Goal: Task Accomplishment & Management: Use online tool/utility

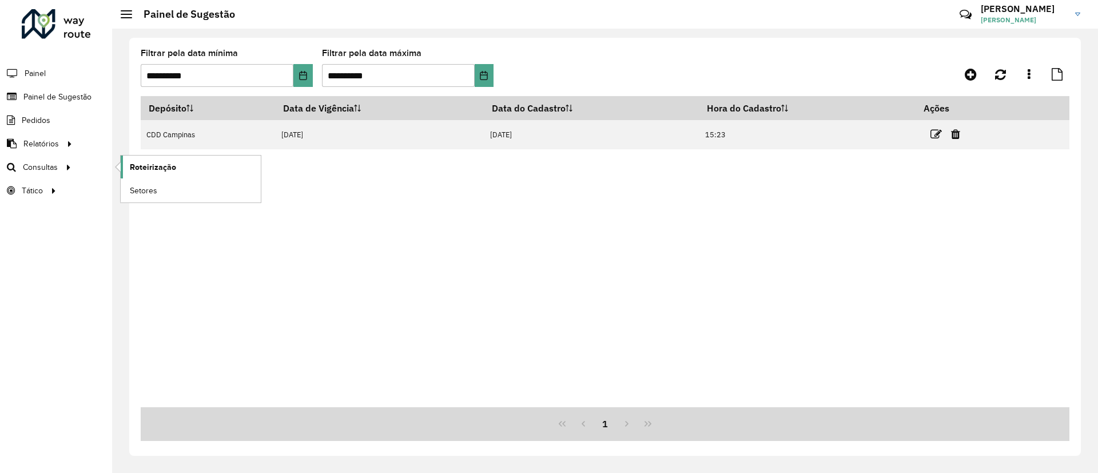
click at [136, 167] on span "Roteirização" at bounding box center [153, 167] width 46 height 12
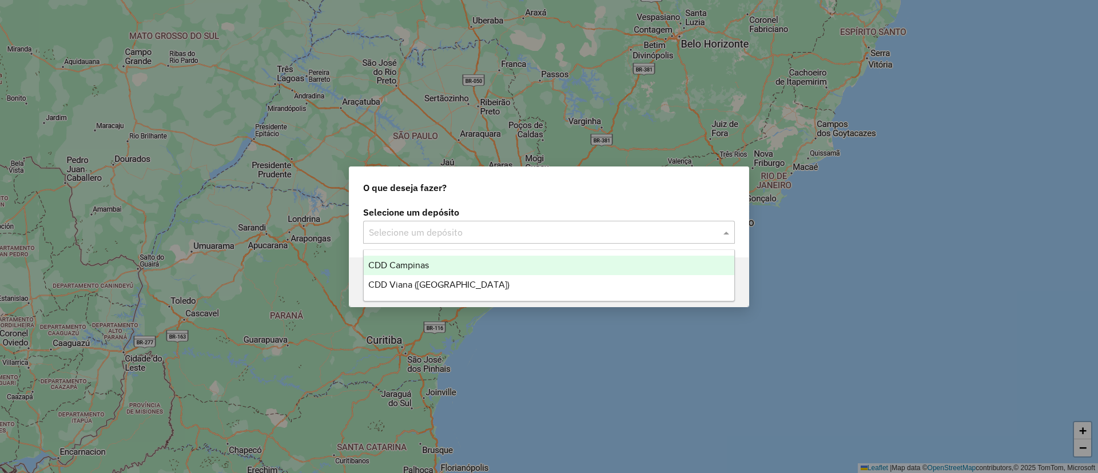
click at [588, 230] on input "text" at bounding box center [537, 233] width 337 height 14
click at [511, 253] on ng-dropdown-panel "CDD Campinas CDD Viana (Vitória)" at bounding box center [549, 275] width 372 height 52
click at [500, 258] on div "CDD Campinas" at bounding box center [549, 265] width 371 height 19
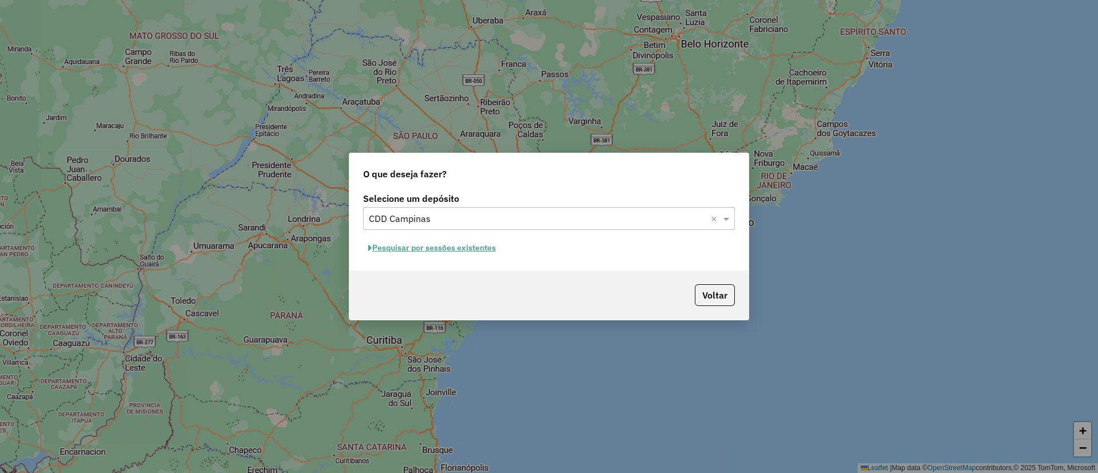
click at [467, 242] on button "Pesquisar por sessões existentes" at bounding box center [432, 248] width 138 height 18
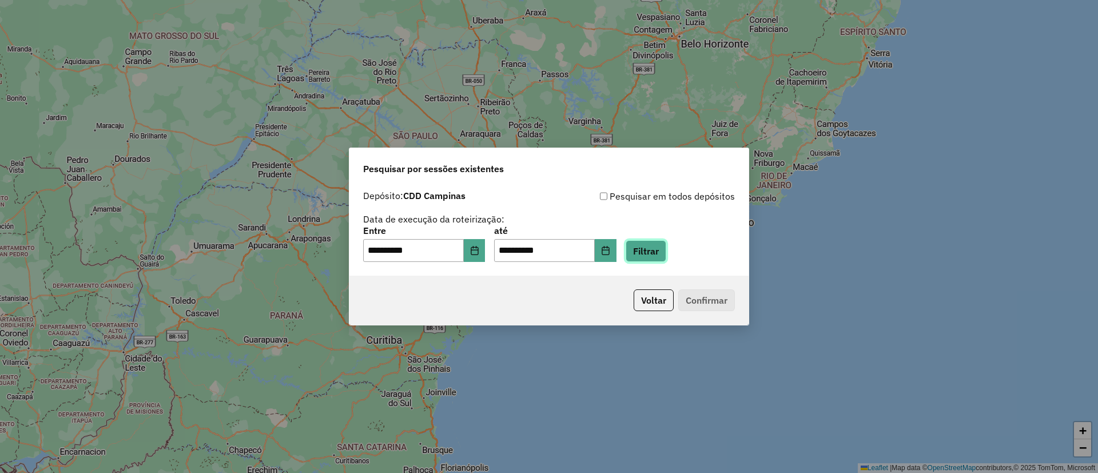
click at [650, 244] on button "Filtrar" at bounding box center [646, 251] width 41 height 22
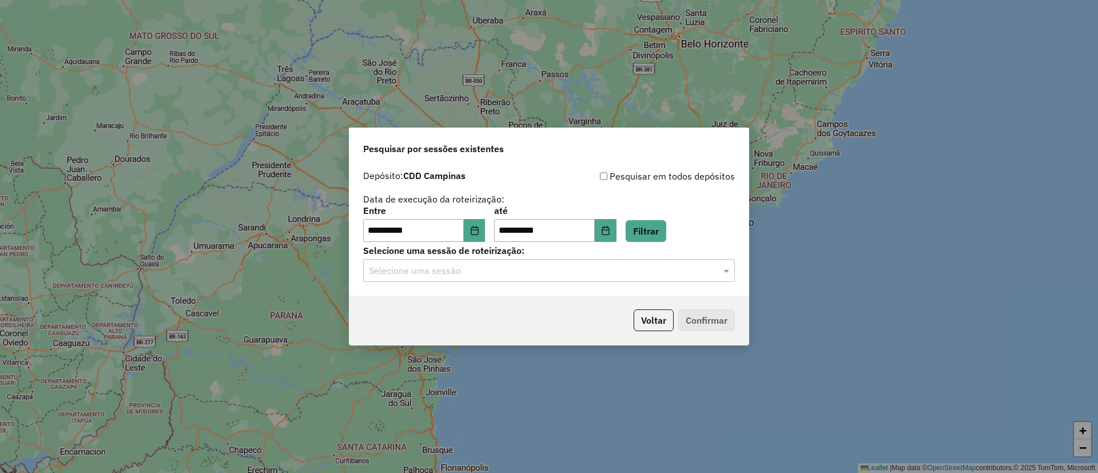
click at [518, 267] on input "text" at bounding box center [537, 271] width 337 height 14
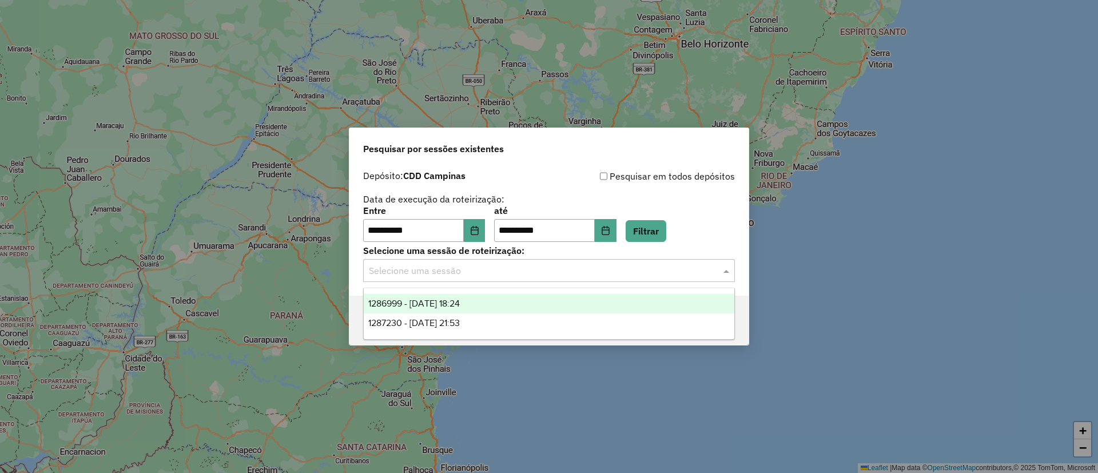
click at [460, 300] on span "1286999 - 02/10/2025 18:24" at bounding box center [413, 303] width 91 height 10
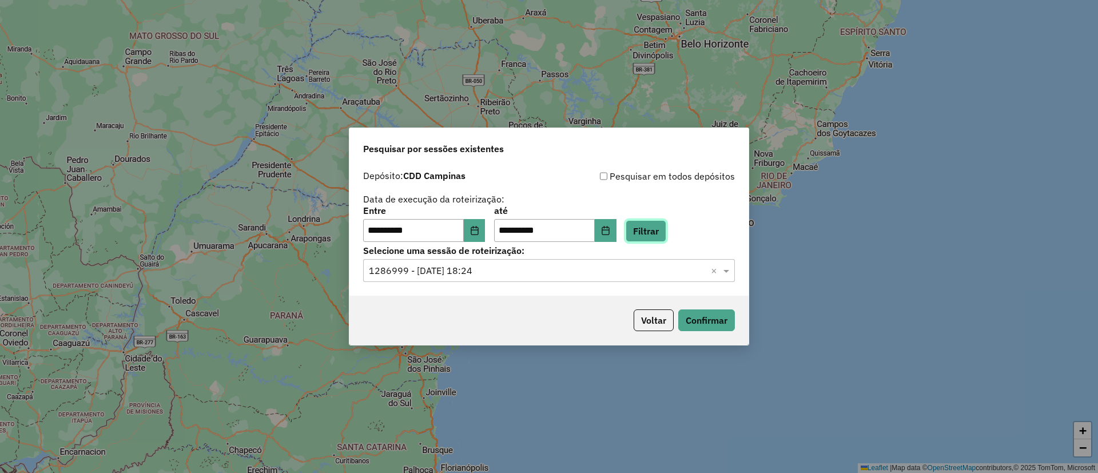
click at [666, 224] on button "Filtrar" at bounding box center [646, 231] width 41 height 22
click at [704, 316] on button "Confirmar" at bounding box center [706, 320] width 57 height 22
click at [660, 329] on button "Voltar" at bounding box center [654, 320] width 40 height 22
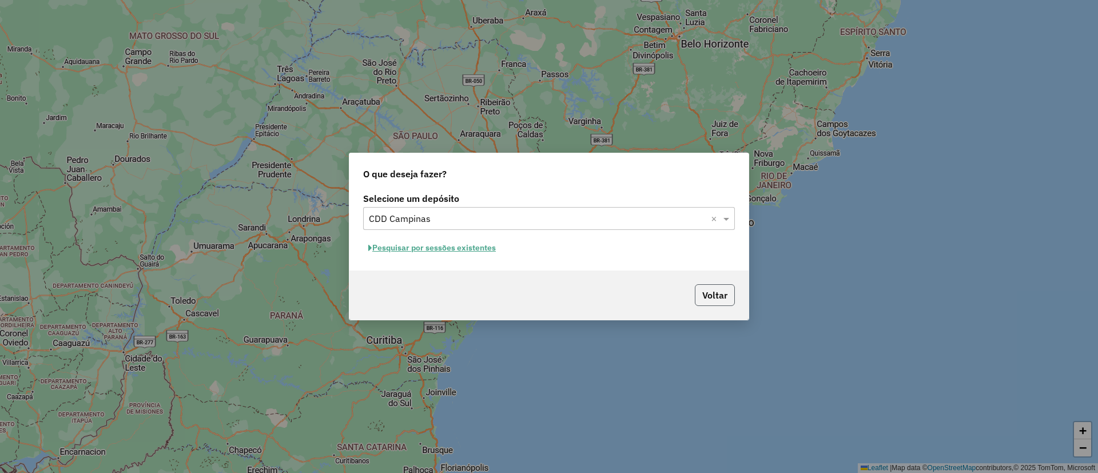
click at [721, 290] on button "Voltar" at bounding box center [715, 295] width 40 height 22
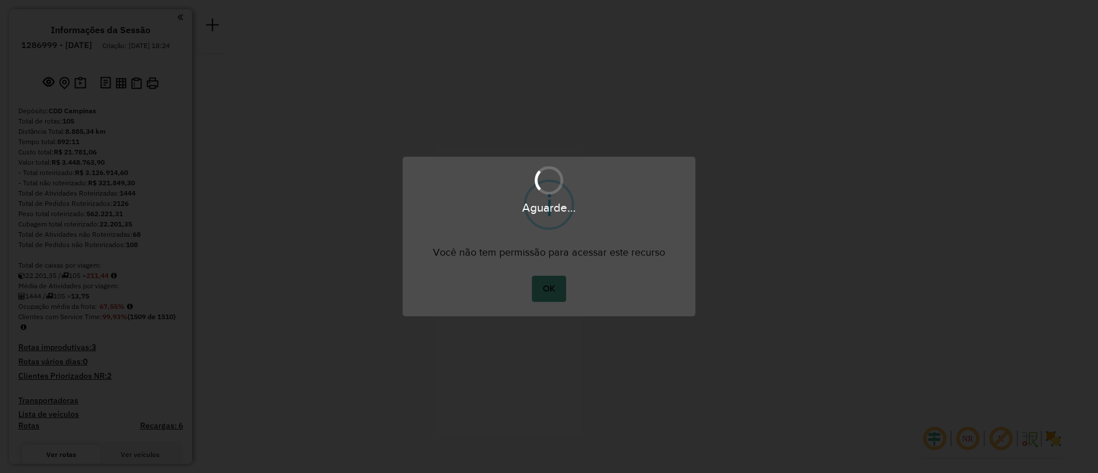
click at [552, 314] on div at bounding box center [549, 315] width 293 height 2
click at [552, 293] on button "OK" at bounding box center [549, 289] width 34 height 26
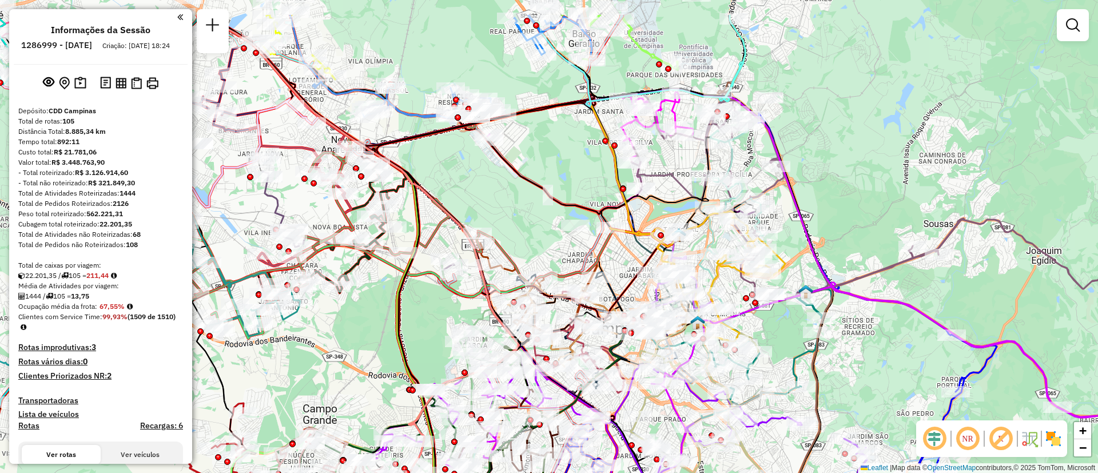
drag, startPoint x: 825, startPoint y: 159, endPoint x: 816, endPoint y: 189, distance: 30.9
click at [816, 189] on div "Rota 54 - Placa DOD9H90 66599188 - [PERSON_NAME] DE SOUZ Janela de atendimento …" at bounding box center [549, 236] width 1098 height 473
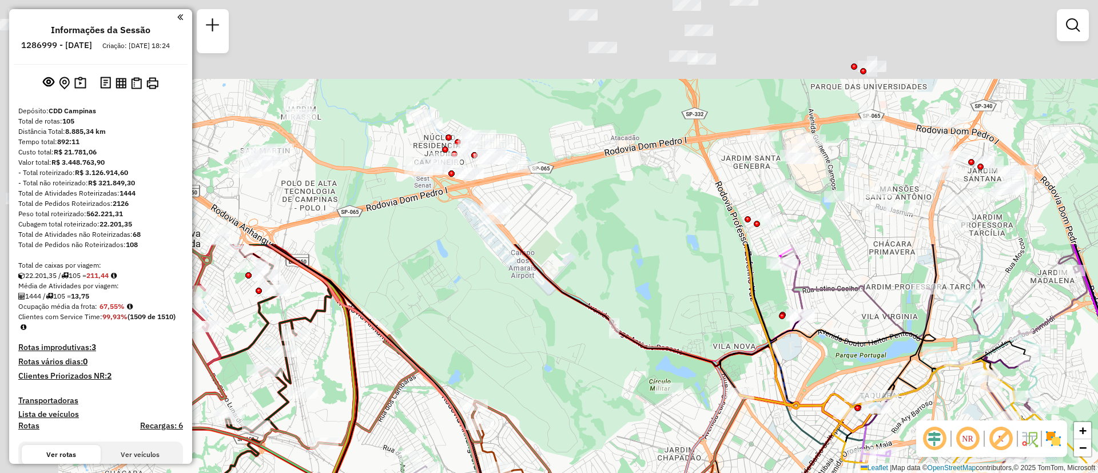
drag, startPoint x: 508, startPoint y: 138, endPoint x: 674, endPoint y: 182, distance: 172.3
click at [799, 339] on icon at bounding box center [872, 315] width 250 height 142
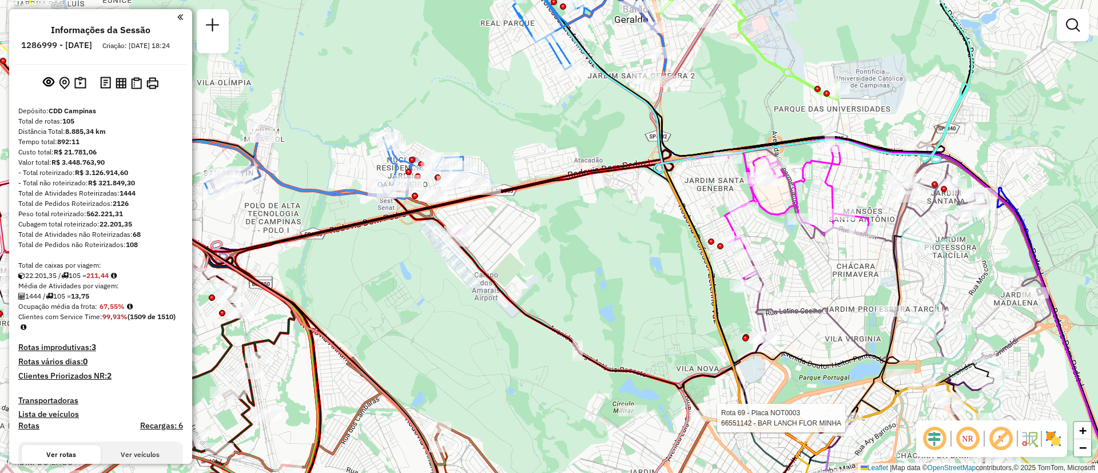
drag, startPoint x: 579, startPoint y: 168, endPoint x: 491, endPoint y: 223, distance: 104.3
click at [491, 223] on icon at bounding box center [278, 257] width 789 height 567
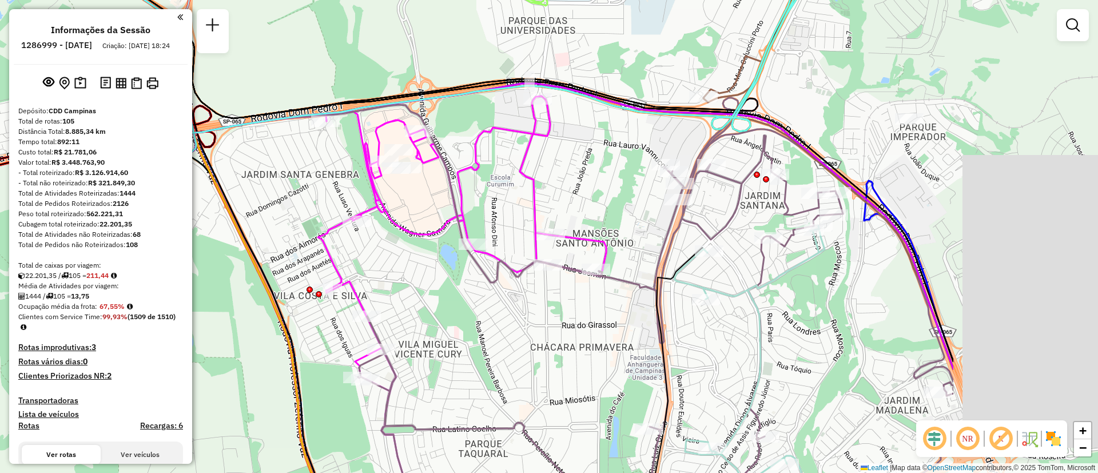
drag, startPoint x: 731, startPoint y: 165, endPoint x: 477, endPoint y: 130, distance: 256.8
click at [477, 130] on icon at bounding box center [191, 290] width 829 height 389
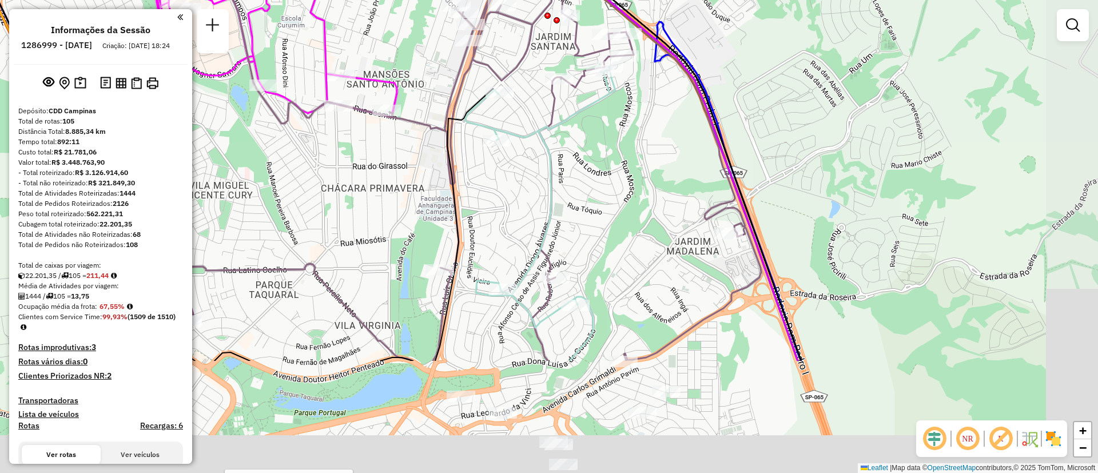
drag, startPoint x: 937, startPoint y: 246, endPoint x: 777, endPoint y: 106, distance: 212.7
click at [777, 106] on div "Rota 54 - Placa DOD9H90 66599188 - [PERSON_NAME] DE SOUZ Rota 69 - Placa NOT000…" at bounding box center [549, 236] width 1098 height 473
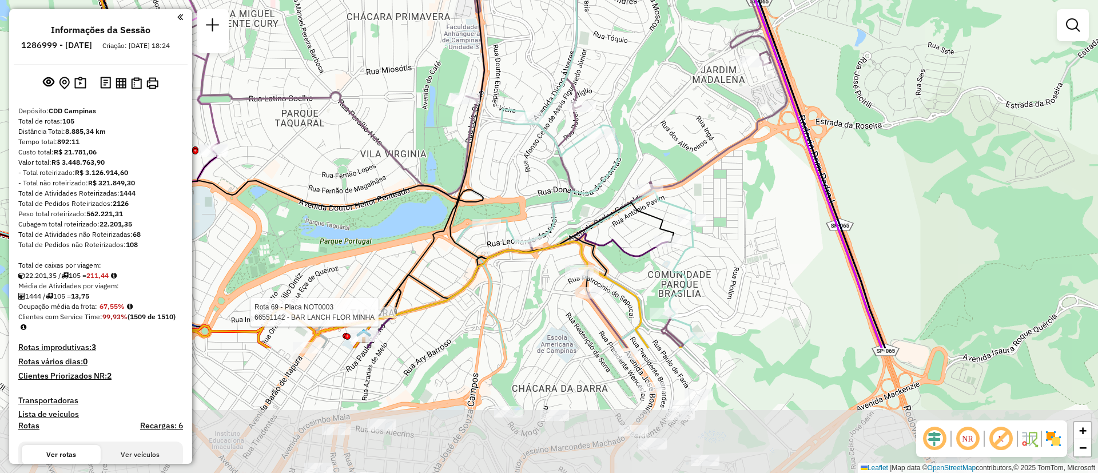
drag, startPoint x: 833, startPoint y: 273, endPoint x: 853, endPoint y: 158, distance: 117.2
click at [853, 158] on div "Rota 54 - Placa DOD9H90 66599188 - [PERSON_NAME] DE SOUZ Rota 69 - Placa NOT000…" at bounding box center [549, 236] width 1098 height 473
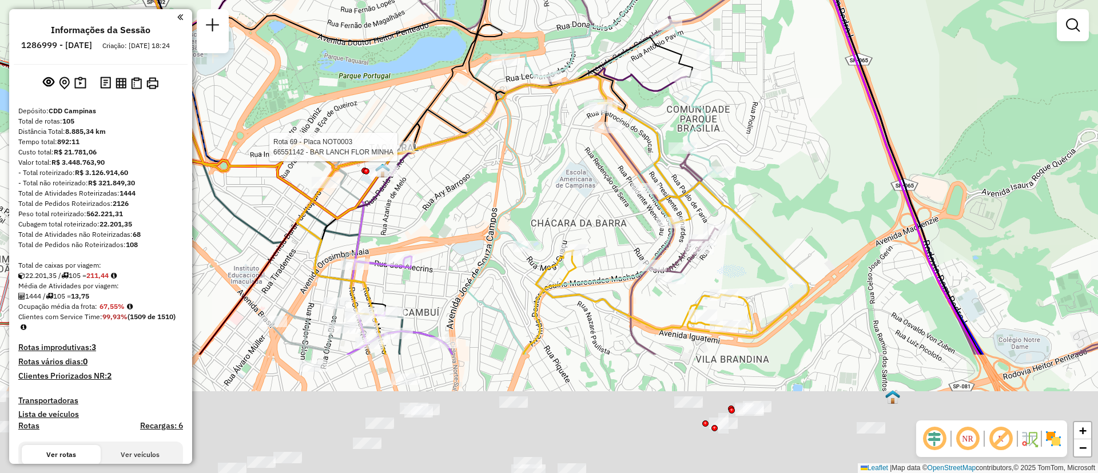
drag, startPoint x: 776, startPoint y: 365, endPoint x: 794, endPoint y: 218, distance: 148.1
click at [794, 218] on div "Rota 54 - Placa DOD9H90 66599188 - [PERSON_NAME] DE SOUZ Rota 69 - Placa NOT000…" at bounding box center [549, 236] width 1098 height 473
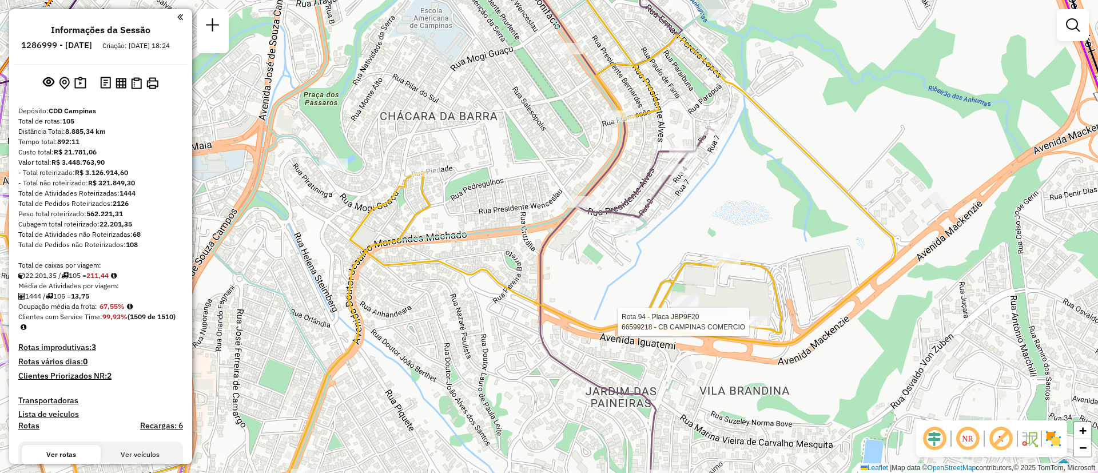
select select "**********"
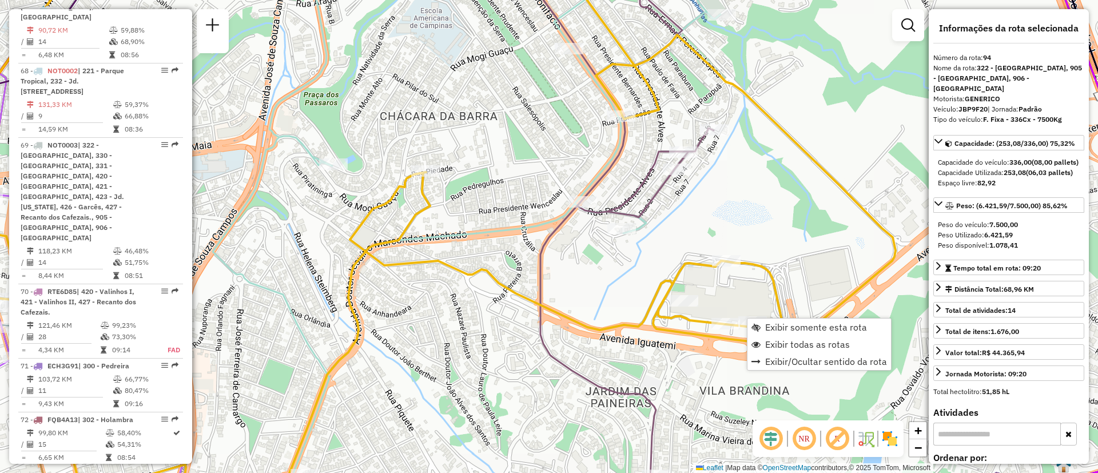
scroll to position [6713, 0]
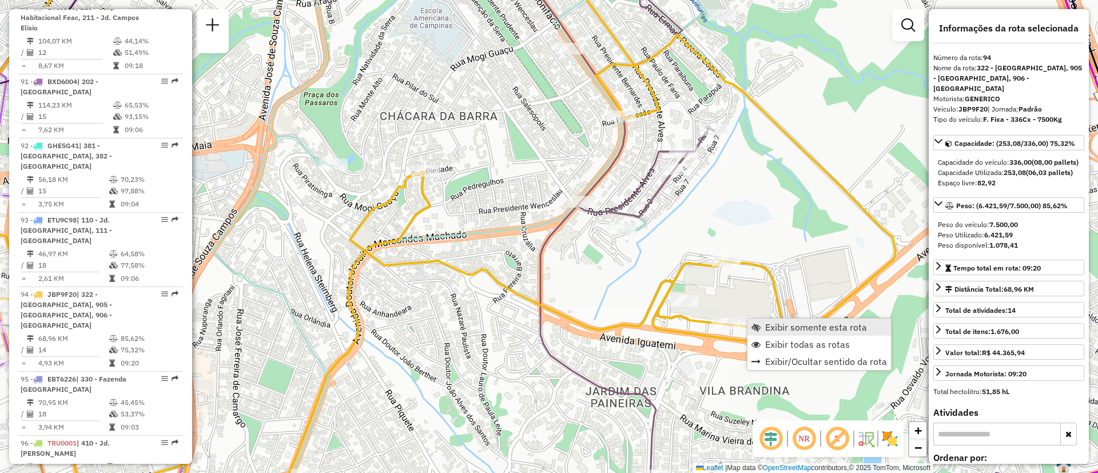
click at [801, 329] on span "Exibir somente esta rota" at bounding box center [816, 327] width 102 height 9
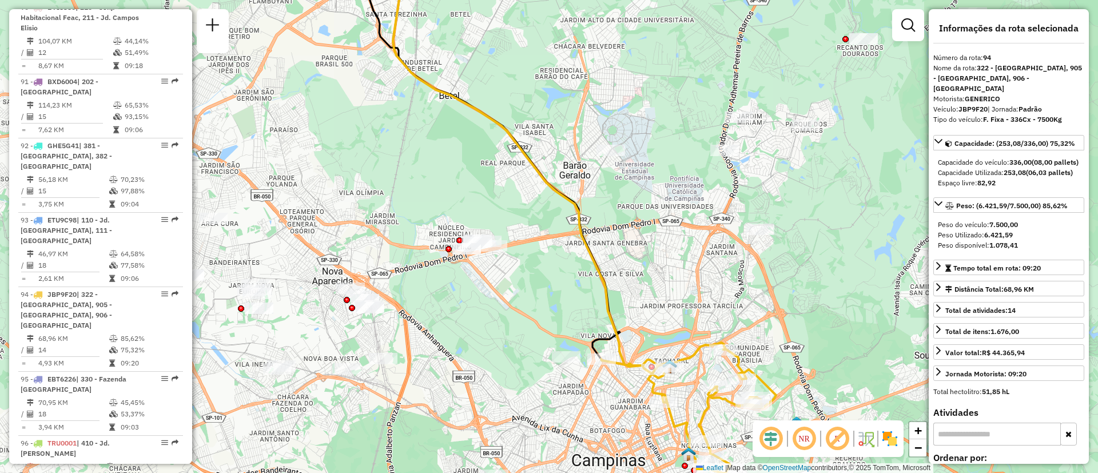
drag, startPoint x: 656, startPoint y: 294, endPoint x: 791, endPoint y: 448, distance: 204.7
click at [656, 277] on div "Janela de atendimento Grade de atendimento Capacidade Transportadoras Veículos …" at bounding box center [549, 236] width 1098 height 473
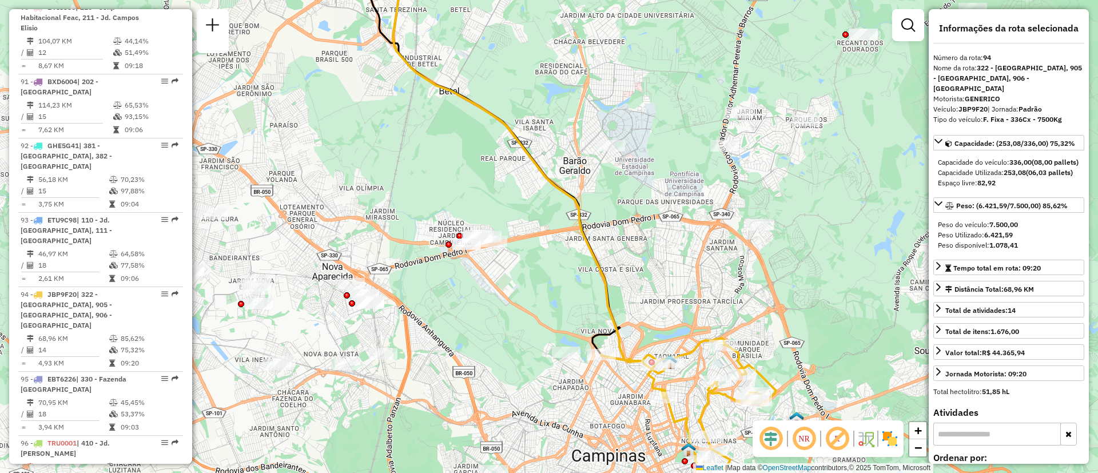
click at [801, 442] on em at bounding box center [803, 438] width 27 height 27
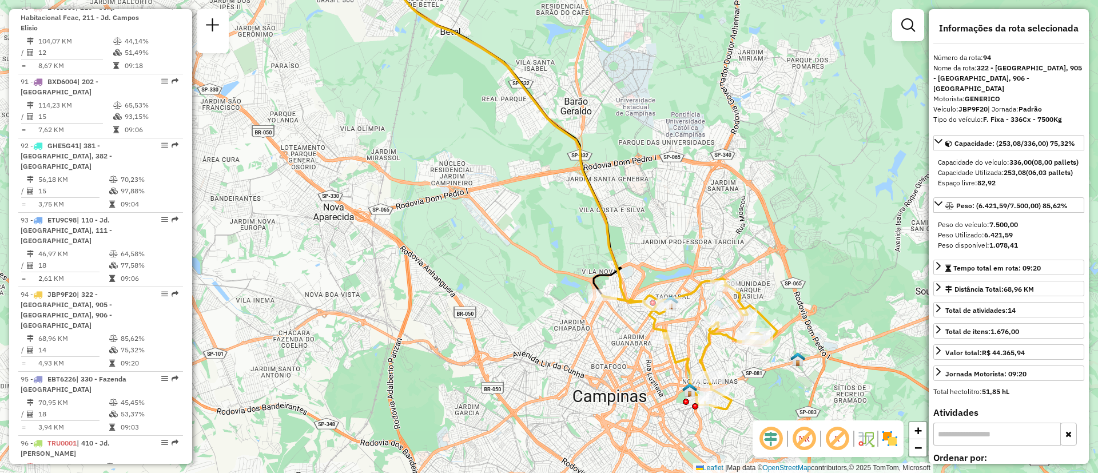
drag, startPoint x: 802, startPoint y: 319, endPoint x: 803, endPoint y: 260, distance: 59.5
click at [803, 260] on div "Janela de atendimento Grade de atendimento Capacidade Transportadoras Veículos …" at bounding box center [549, 236] width 1098 height 473
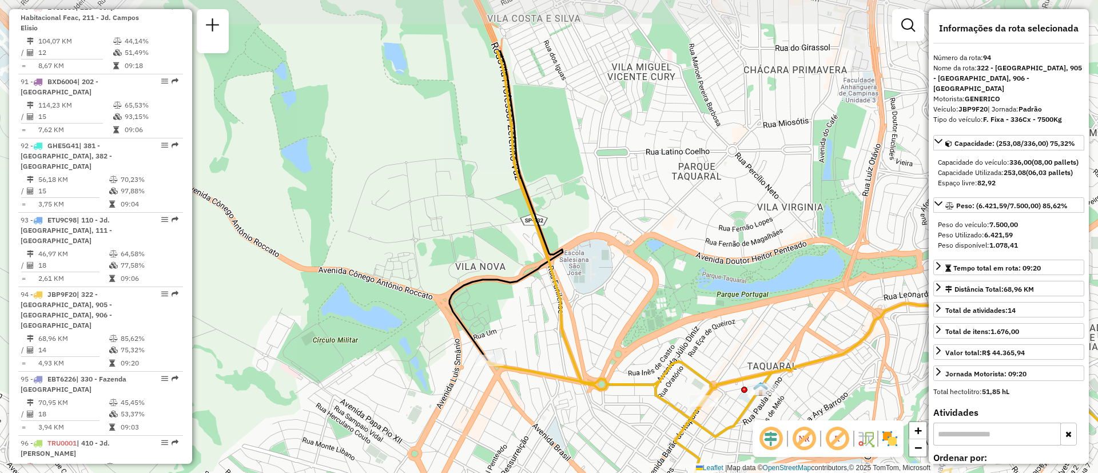
drag, startPoint x: 588, startPoint y: 168, endPoint x: 594, endPoint y: 250, distance: 82.5
click at [594, 250] on div "Janela de atendimento Grade de atendimento Capacidade Transportadoras Veículos …" at bounding box center [549, 236] width 1098 height 473
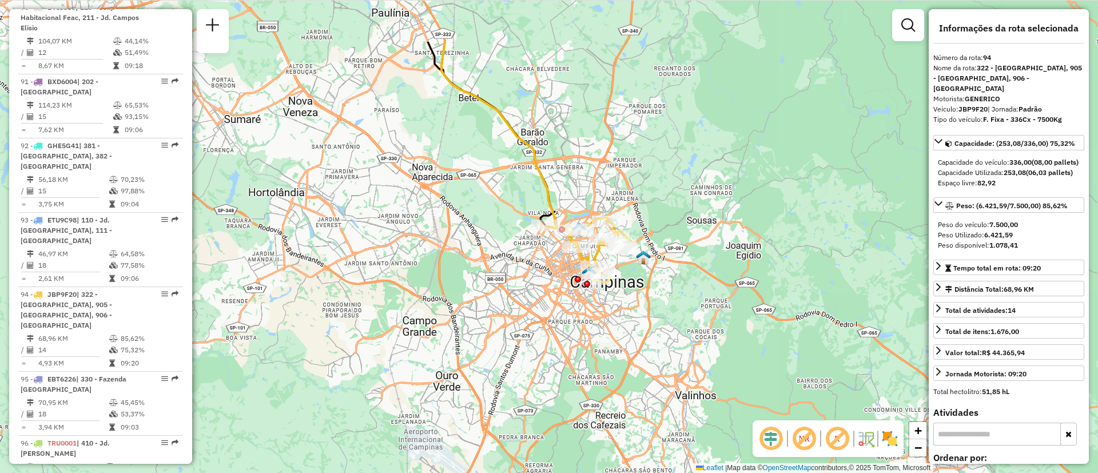
drag, startPoint x: 523, startPoint y: 57, endPoint x: 522, endPoint y: 142, distance: 85.8
click at [522, 142] on icon at bounding box center [524, 136] width 166 height 188
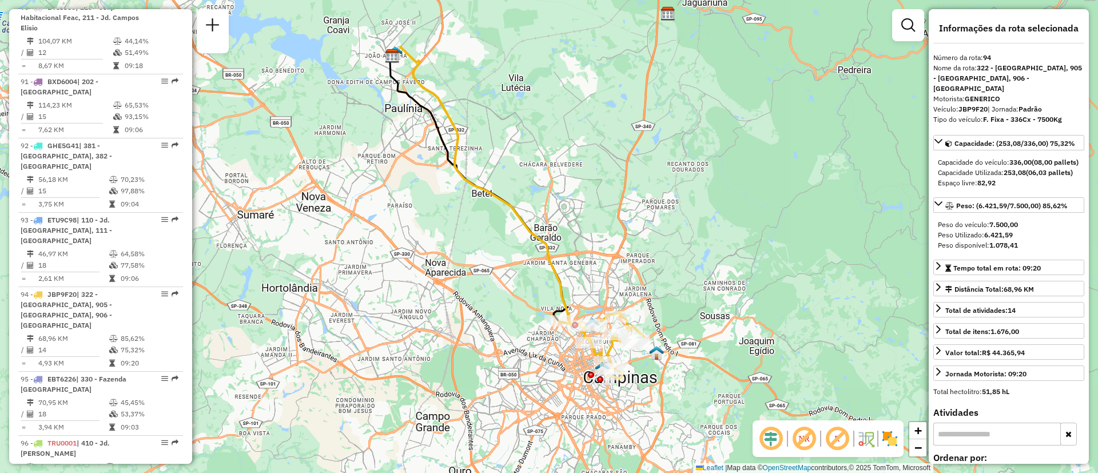
drag, startPoint x: 457, startPoint y: 90, endPoint x: 472, endPoint y: 181, distance: 92.0
click at [472, 181] on icon at bounding box center [506, 186] width 228 height 278
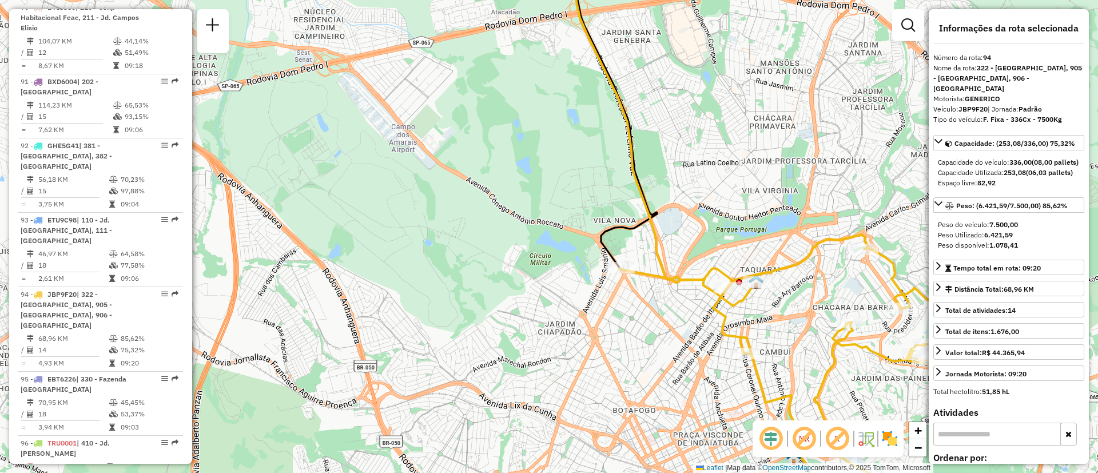
drag, startPoint x: 745, startPoint y: 312, endPoint x: 707, endPoint y: 296, distance: 41.0
click at [707, 296] on icon at bounding box center [794, 372] width 349 height 248
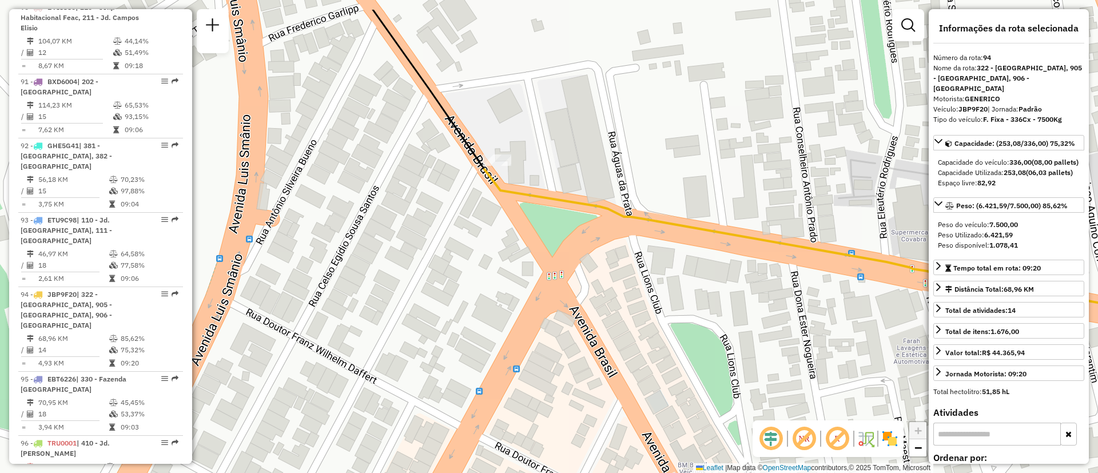
drag, startPoint x: 415, startPoint y: 170, endPoint x: 460, endPoint y: 241, distance: 84.1
click at [460, 241] on div "Janela de atendimento Grade de atendimento Capacidade Transportadoras Veículos …" at bounding box center [549, 236] width 1098 height 473
